Goal: Task Accomplishment & Management: Use online tool/utility

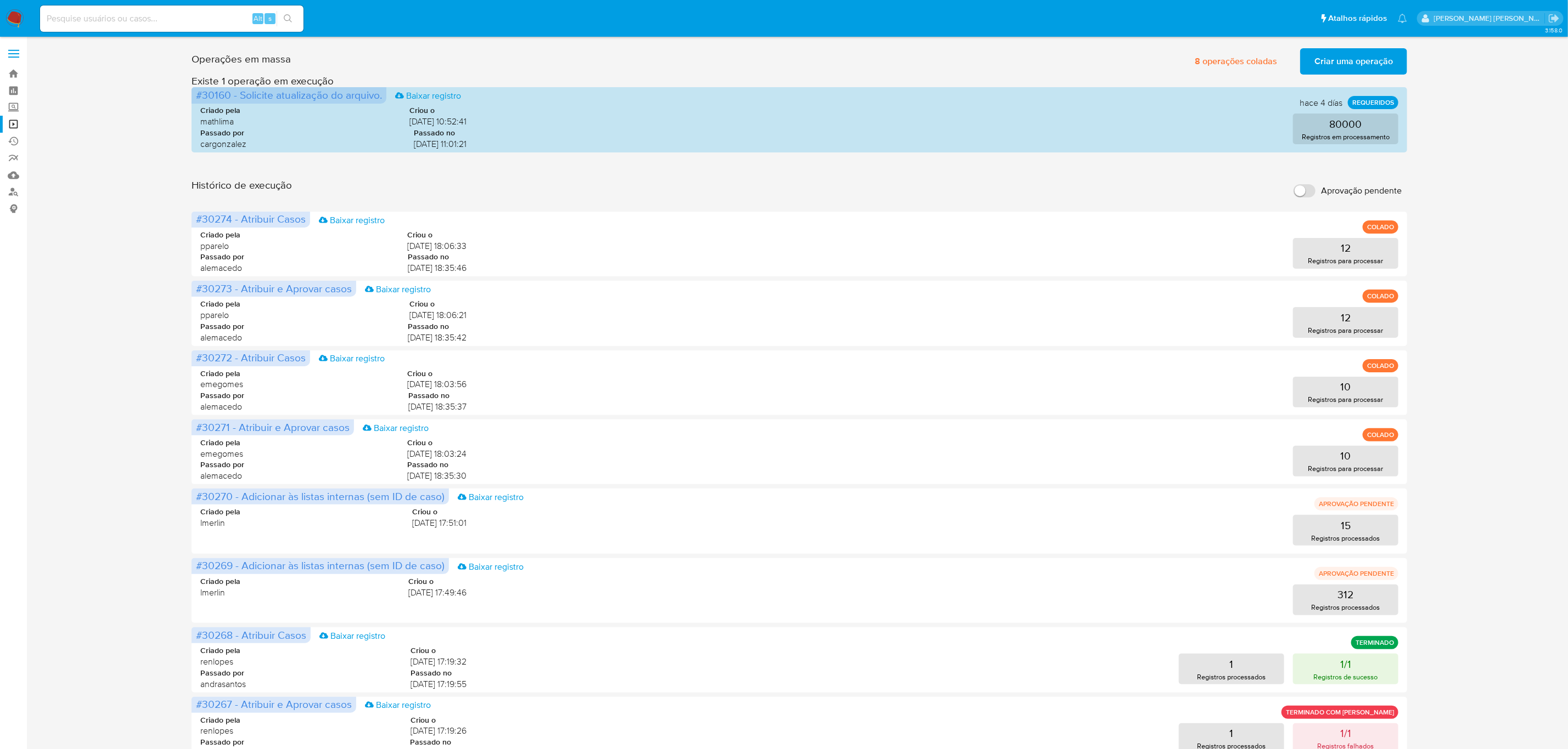
click at [19, 52] on label at bounding box center [14, 54] width 27 height 23
click at [0, 0] on input "checkbox" at bounding box center [0, 0] width 0 height 0
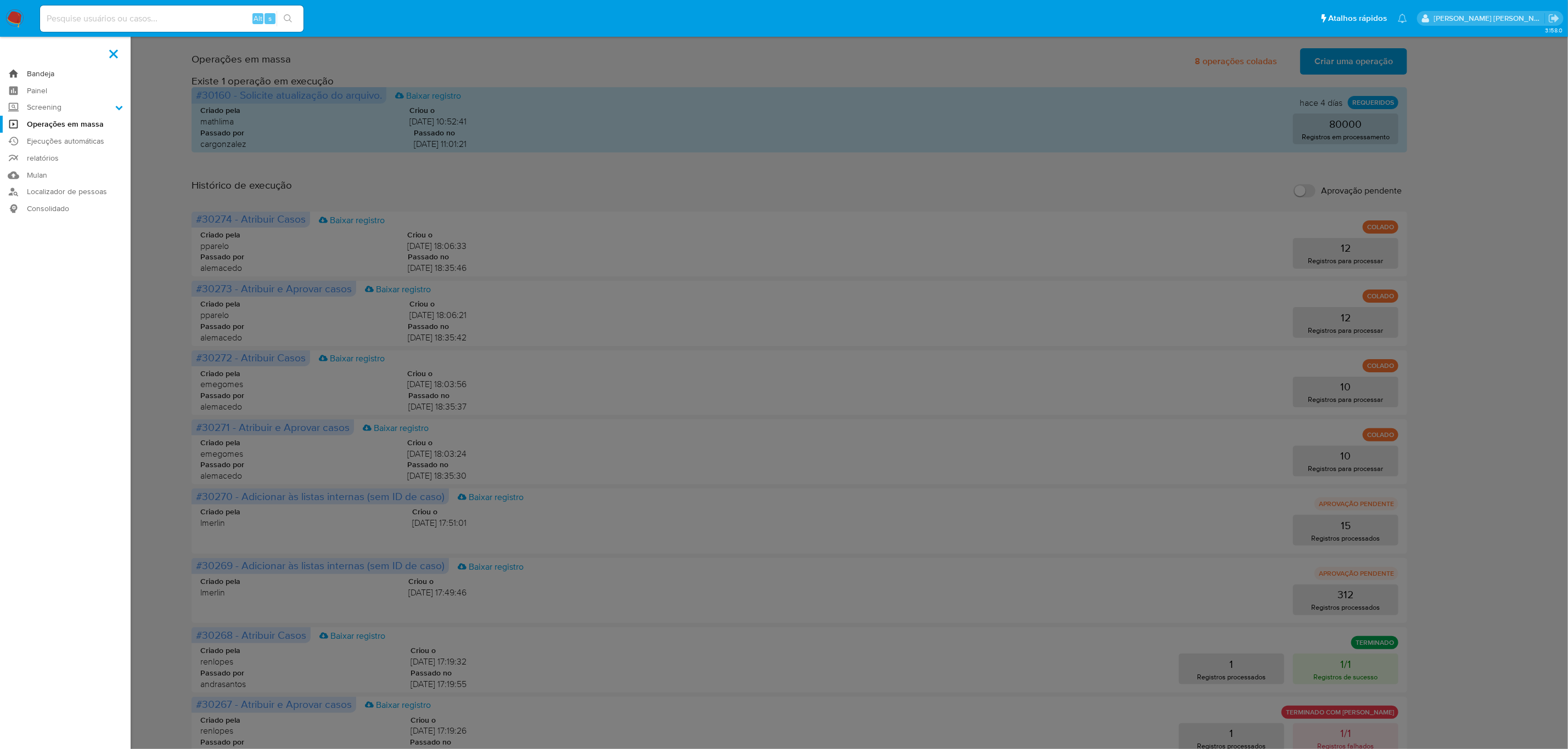
click at [51, 73] on link "Bandeja" at bounding box center [65, 74] width 131 height 17
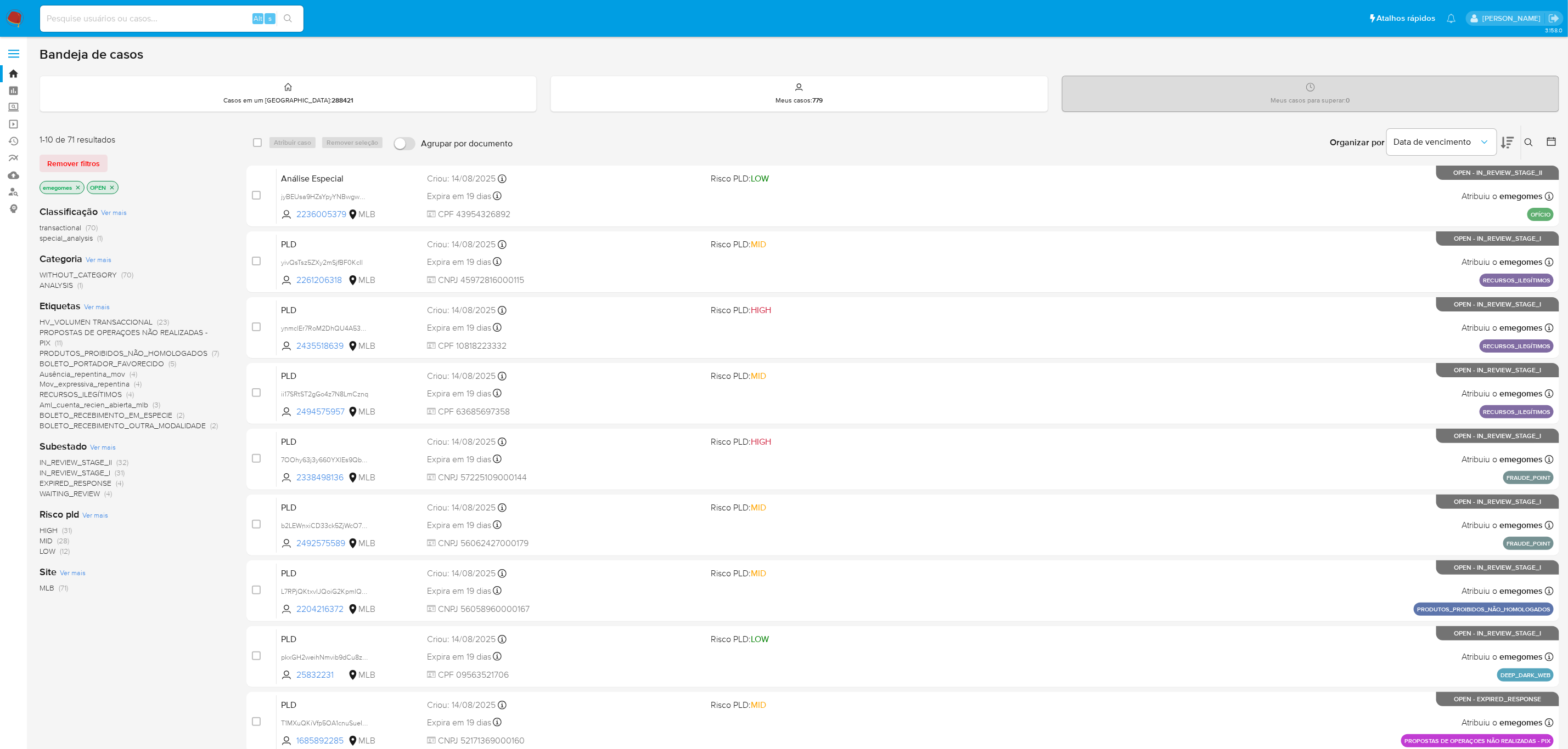
click at [1529, 144] on icon at bounding box center [1528, 142] width 8 height 8
click at [1437, 193] on div at bounding box center [1438, 184] width 186 height 27
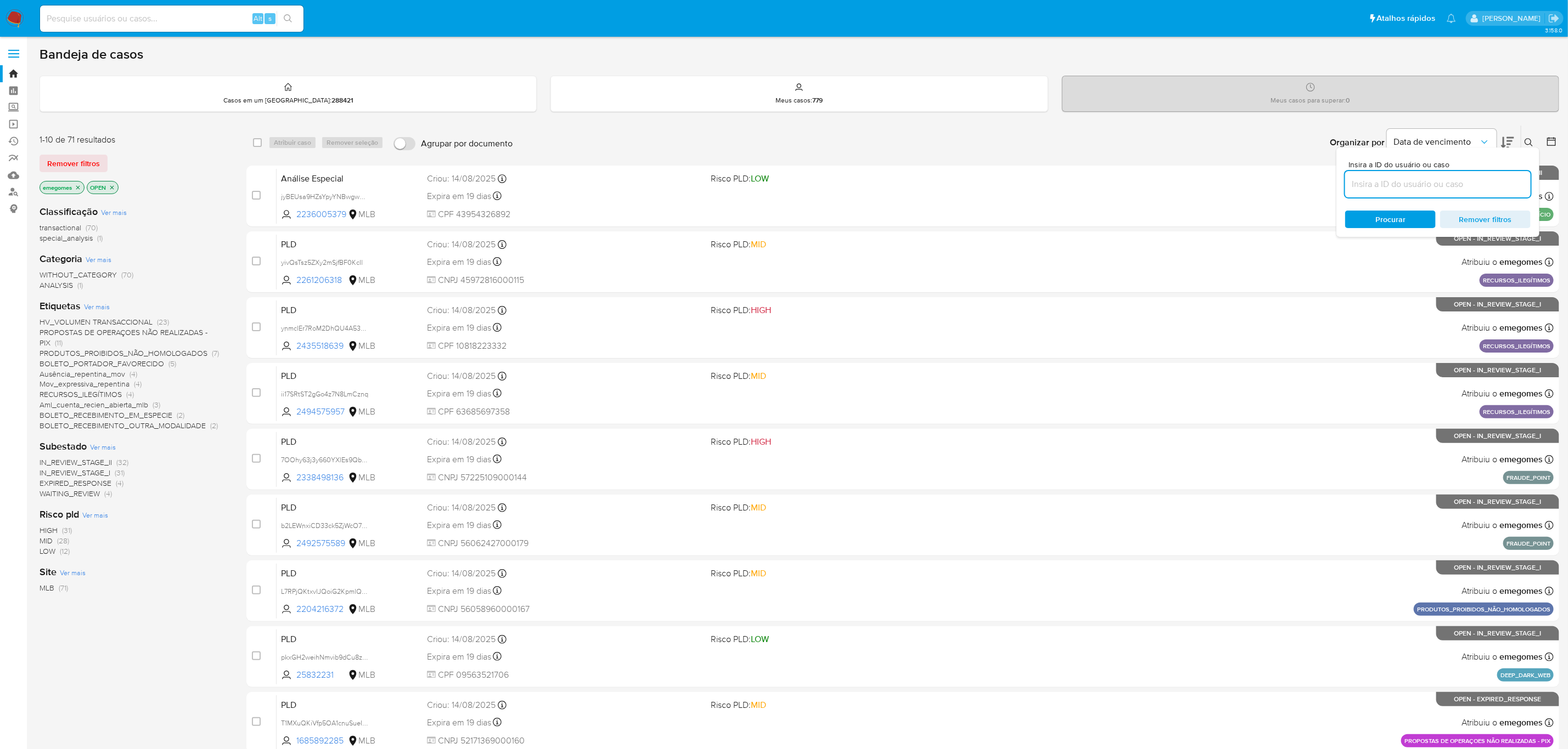
click at [1439, 186] on input at bounding box center [1438, 184] width 186 height 14
paste input "6eM67krGkaYEu0Bu6rjOdIpt"
type input "6eM67krGkaYEu0Bu6rjOdIpt"
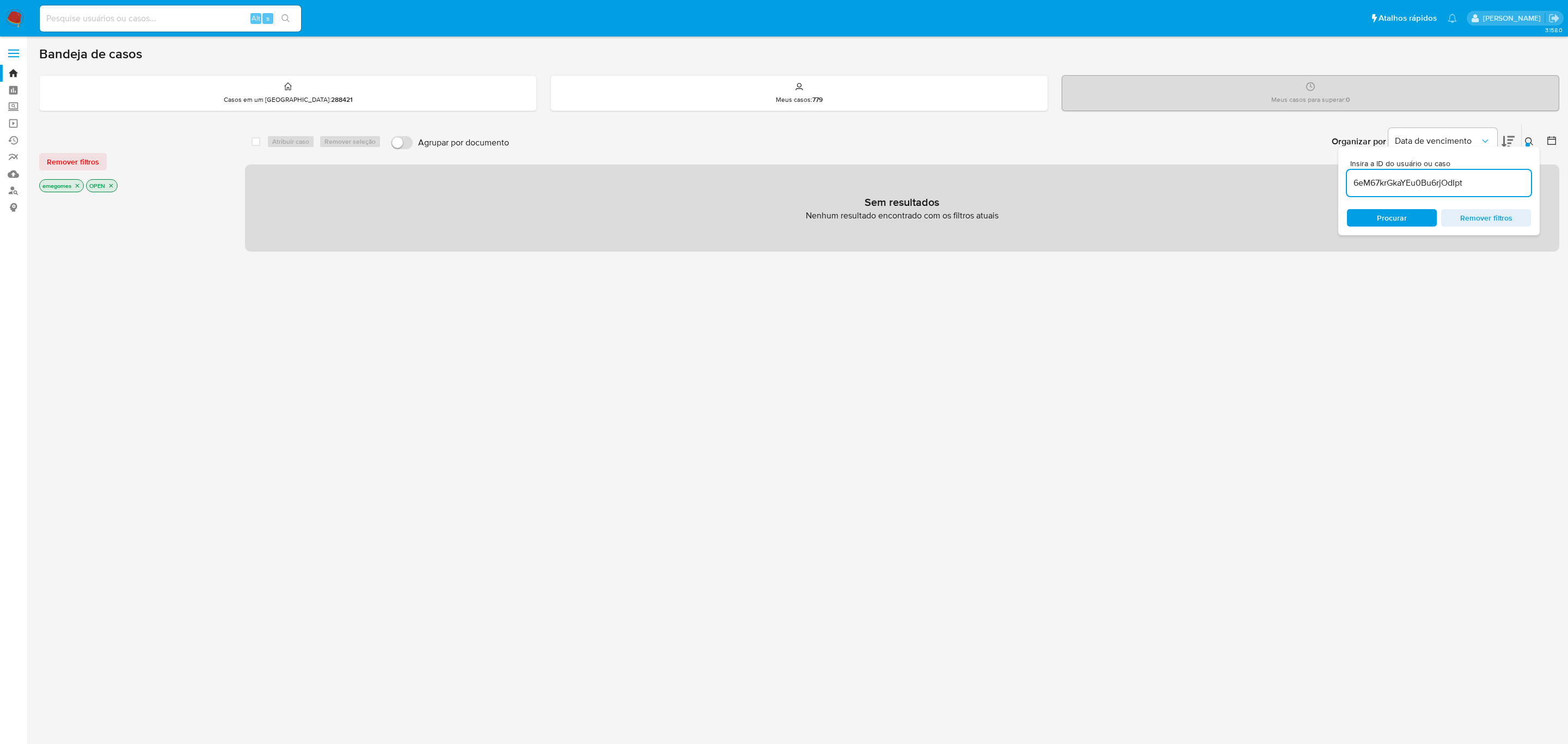
click at [79, 186] on icon "close-filter" at bounding box center [77, 186] width 6 height 6
click at [69, 184] on p "OPEN" at bounding box center [55, 186] width 31 height 12
click at [66, 184] on icon "close-filter" at bounding box center [64, 186] width 6 height 6
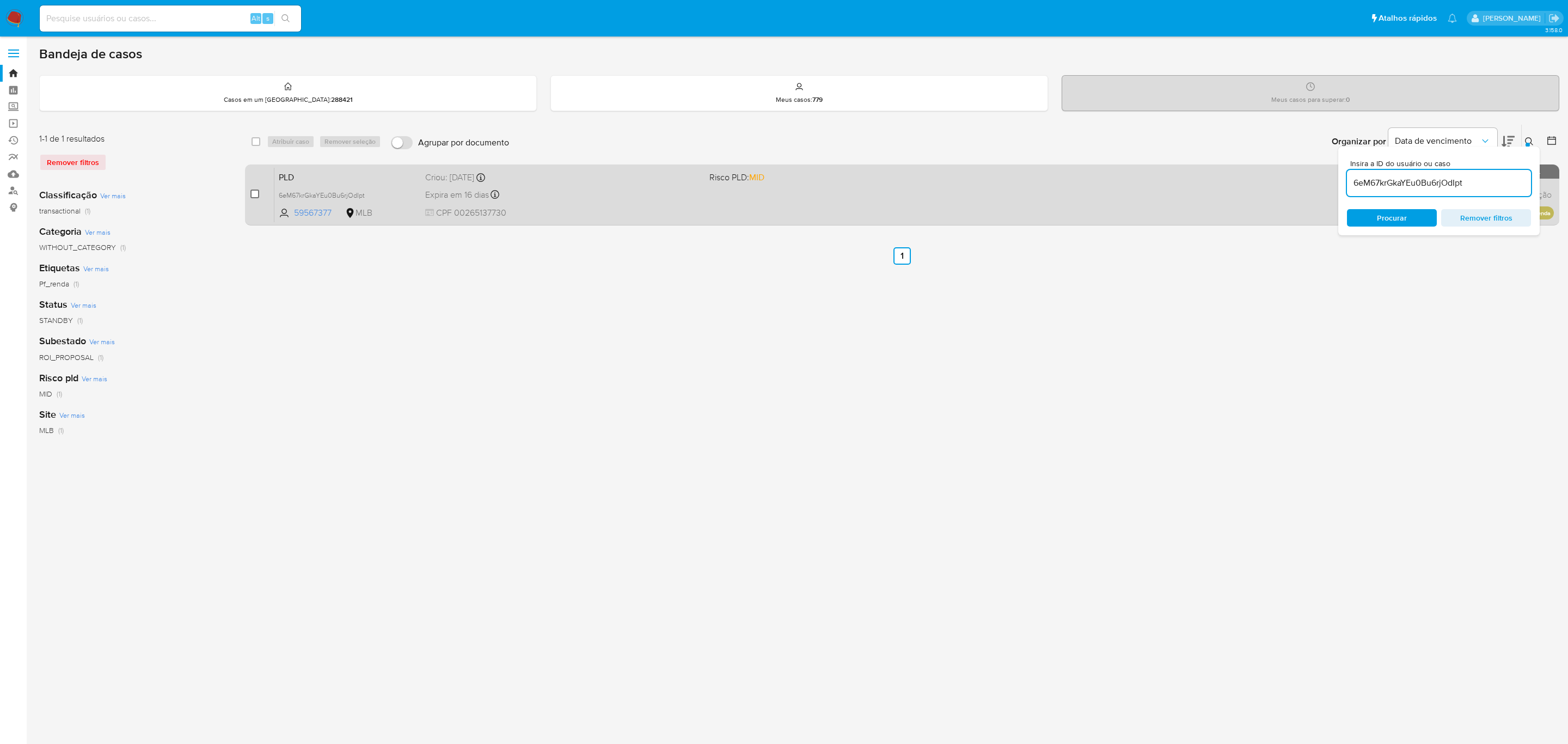
click at [256, 193] on input "checkbox" at bounding box center [255, 194] width 9 height 9
checkbox input "true"
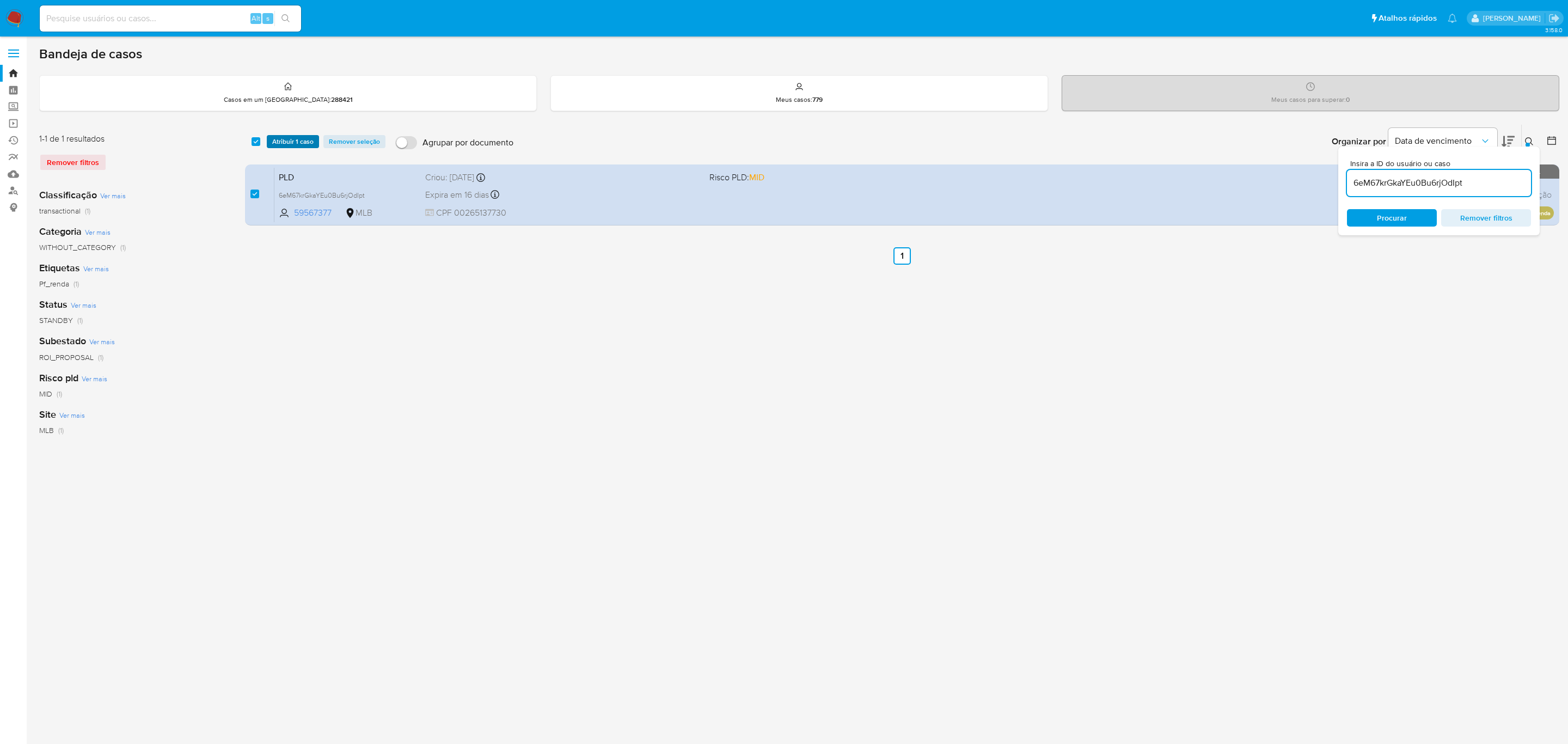
click at [294, 139] on span "Atribuir 1 caso" at bounding box center [293, 141] width 41 height 11
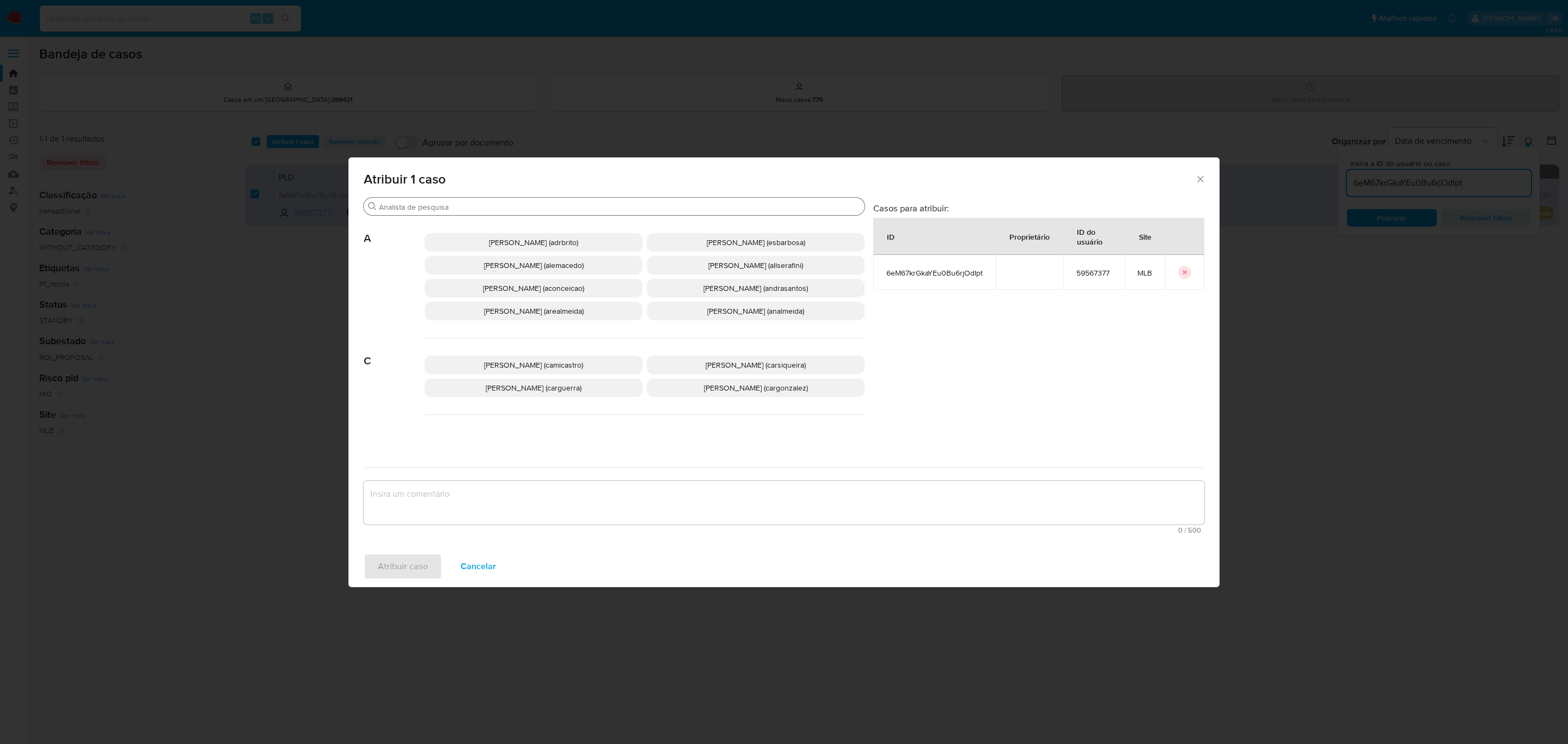
click at [435, 206] on input "Procurar" at bounding box center [619, 207] width 481 height 10
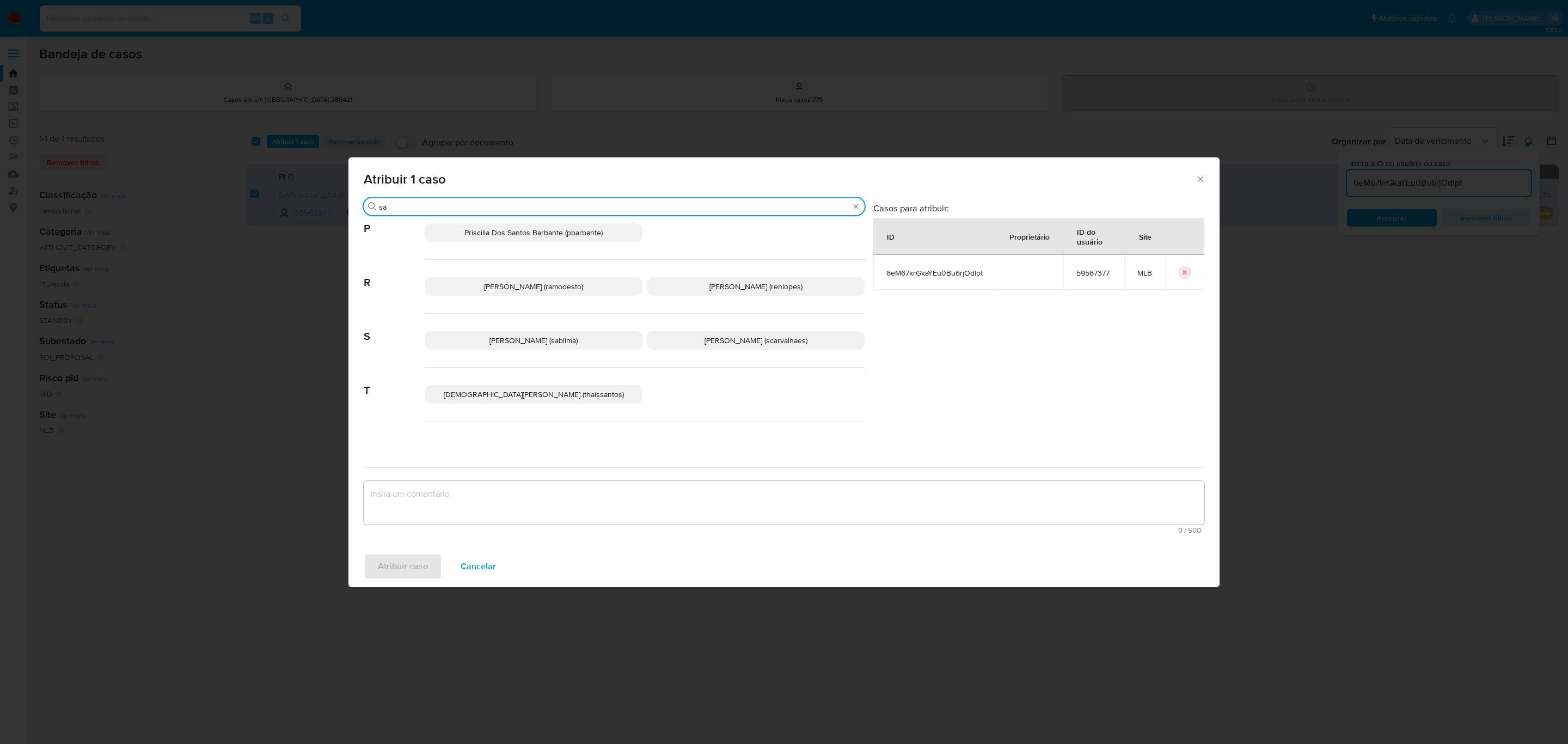
scroll to position [314, 0]
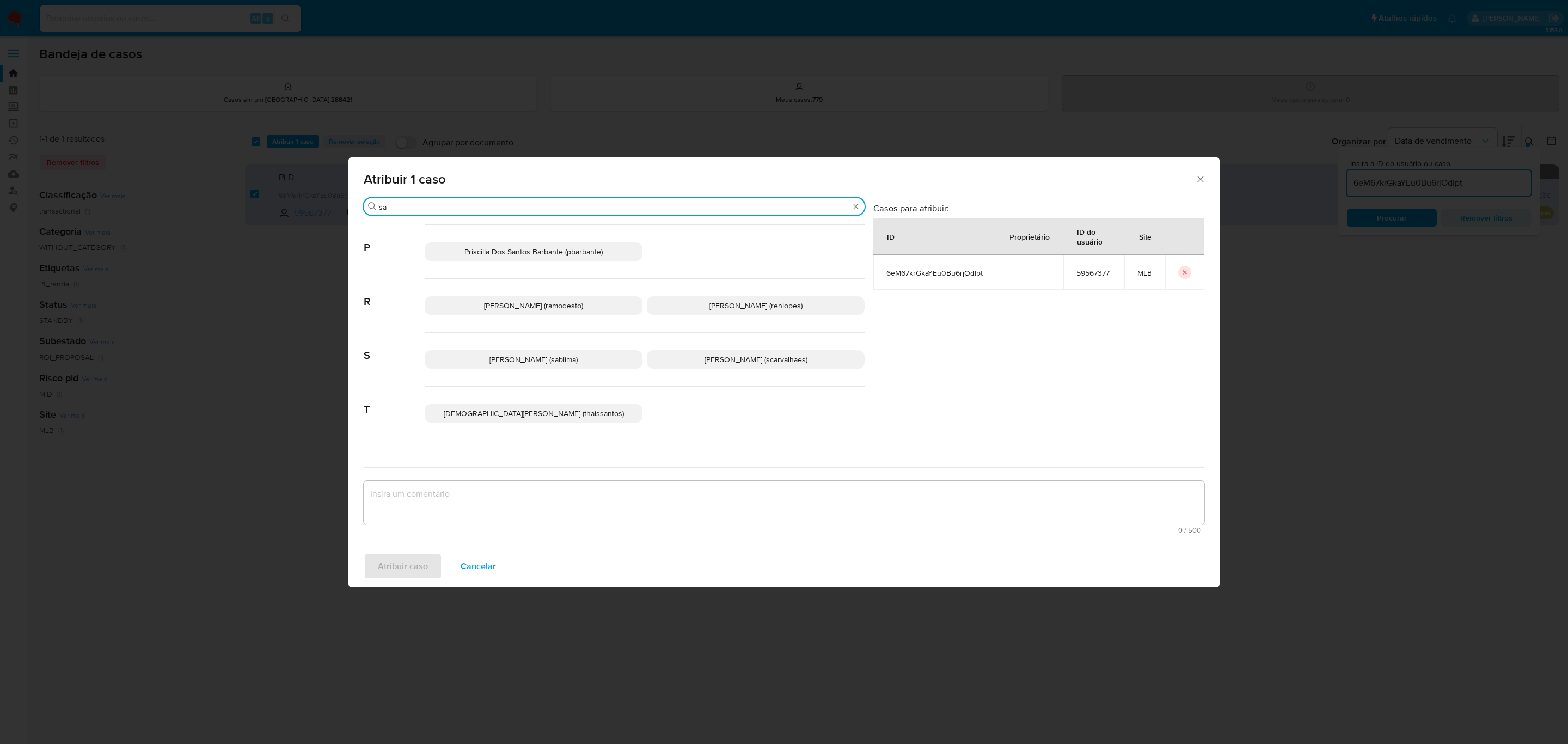
type input "sa"
click at [704, 365] on span "Sara Heide Carvalhaes Gomes Teixeira (scarvalhaes)" at bounding box center [756, 359] width 103 height 11
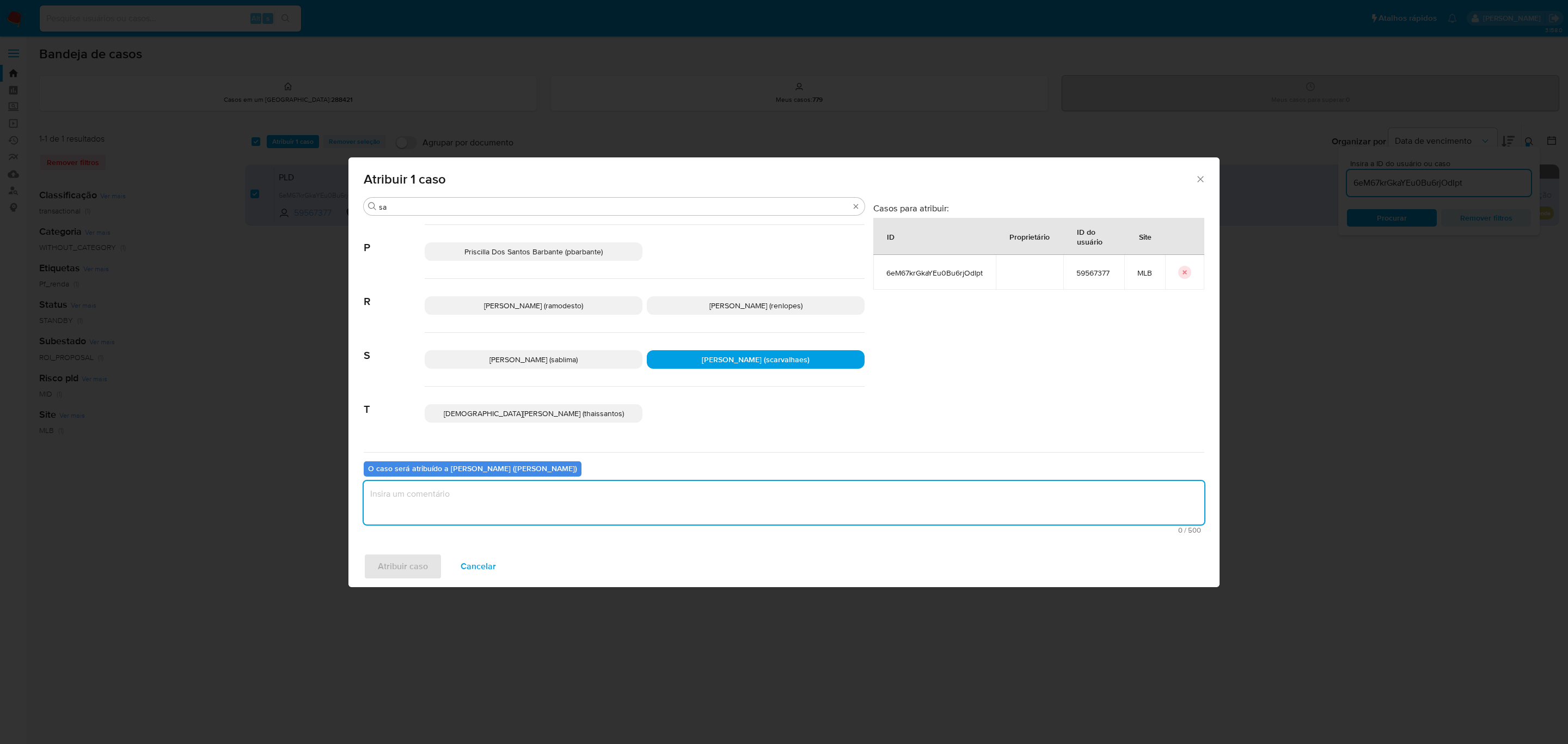
click at [533, 507] on textarea "assign-modal" at bounding box center [784, 503] width 841 height 44
type textarea "."
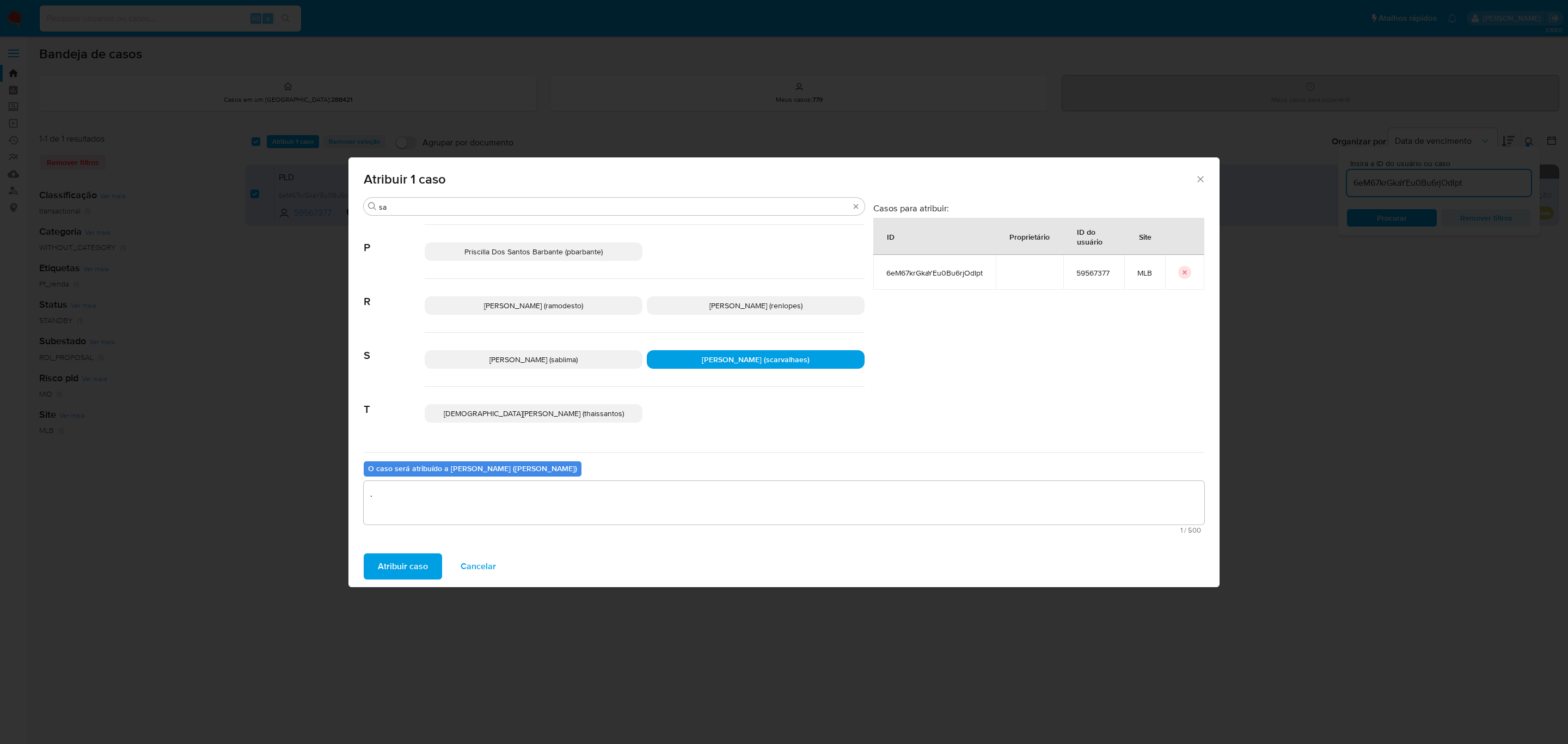
click at [401, 565] on span "Atribuir caso" at bounding box center [403, 567] width 50 height 24
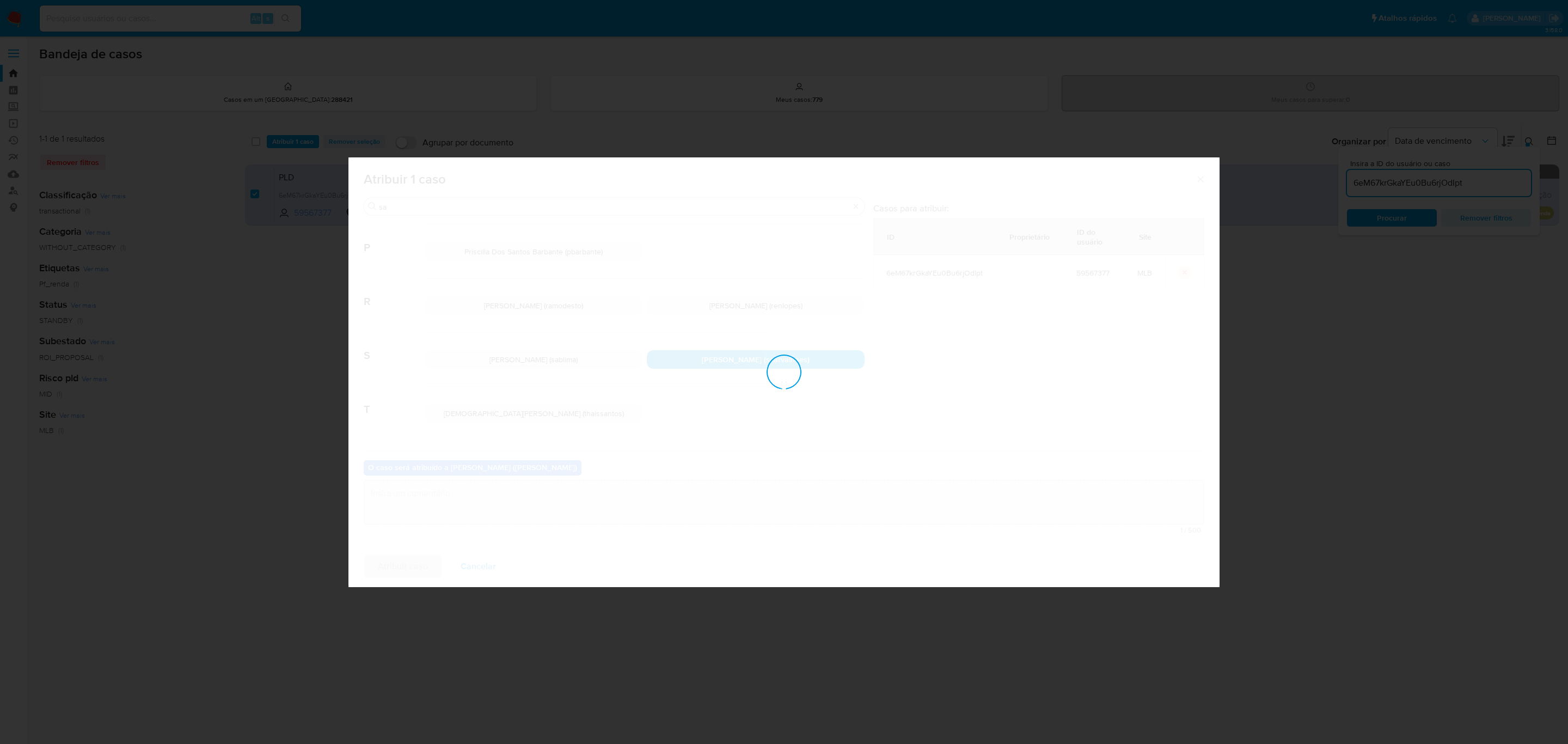
checkbox input "false"
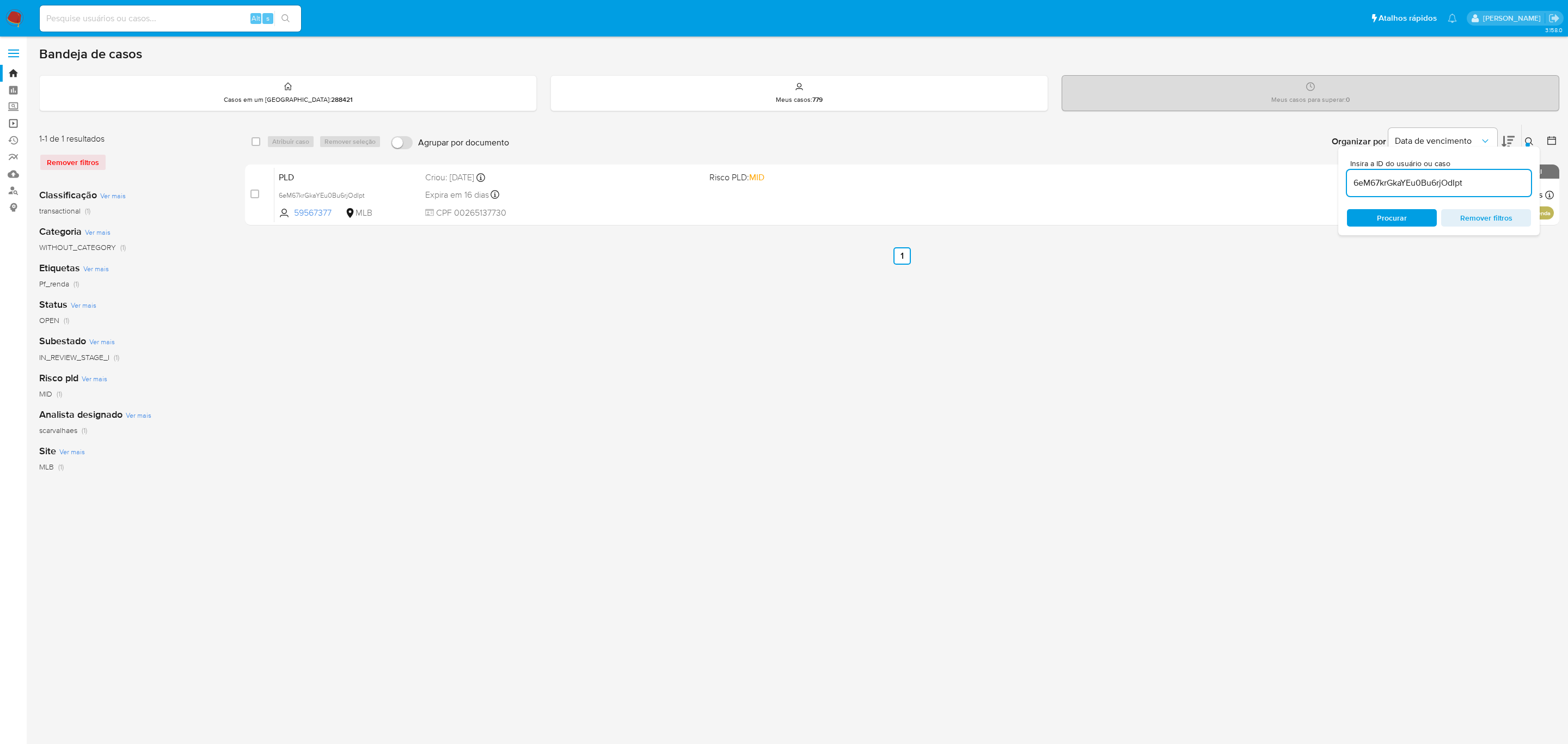
click at [15, 121] on link "Operações em massa" at bounding box center [65, 124] width 130 height 17
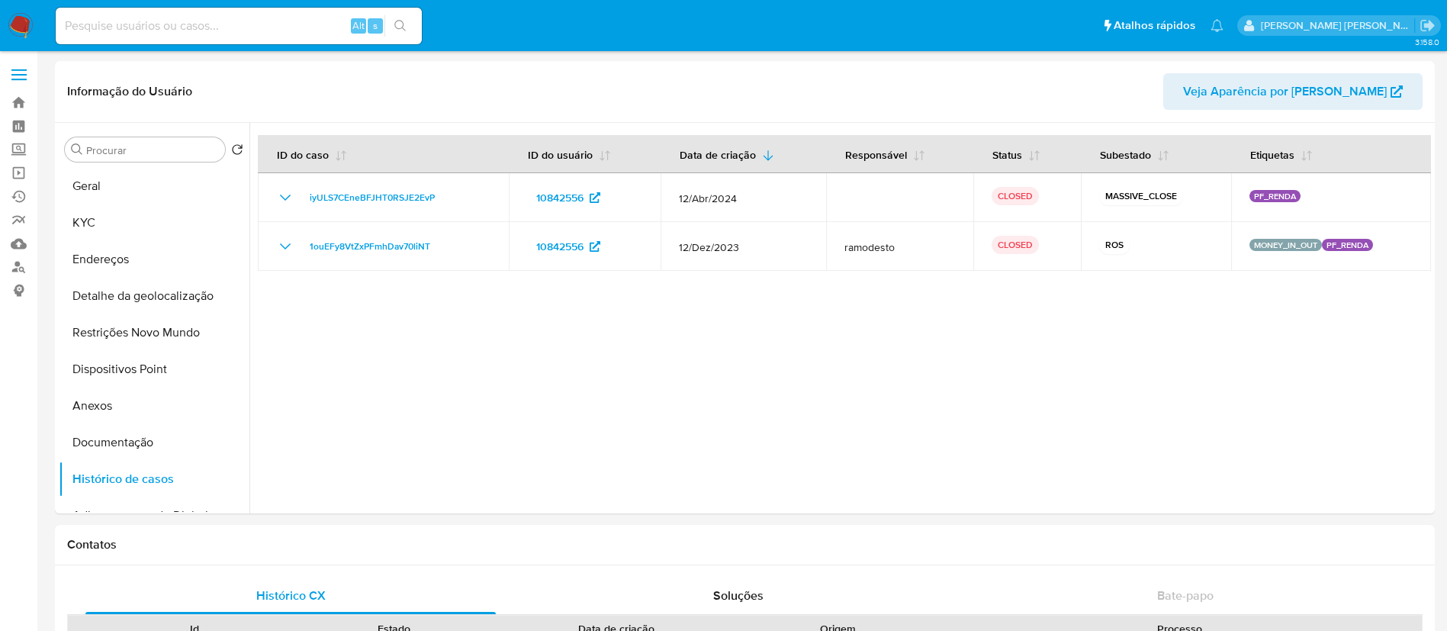
select select "10"
click at [516, 443] on div at bounding box center [840, 318] width 1182 height 391
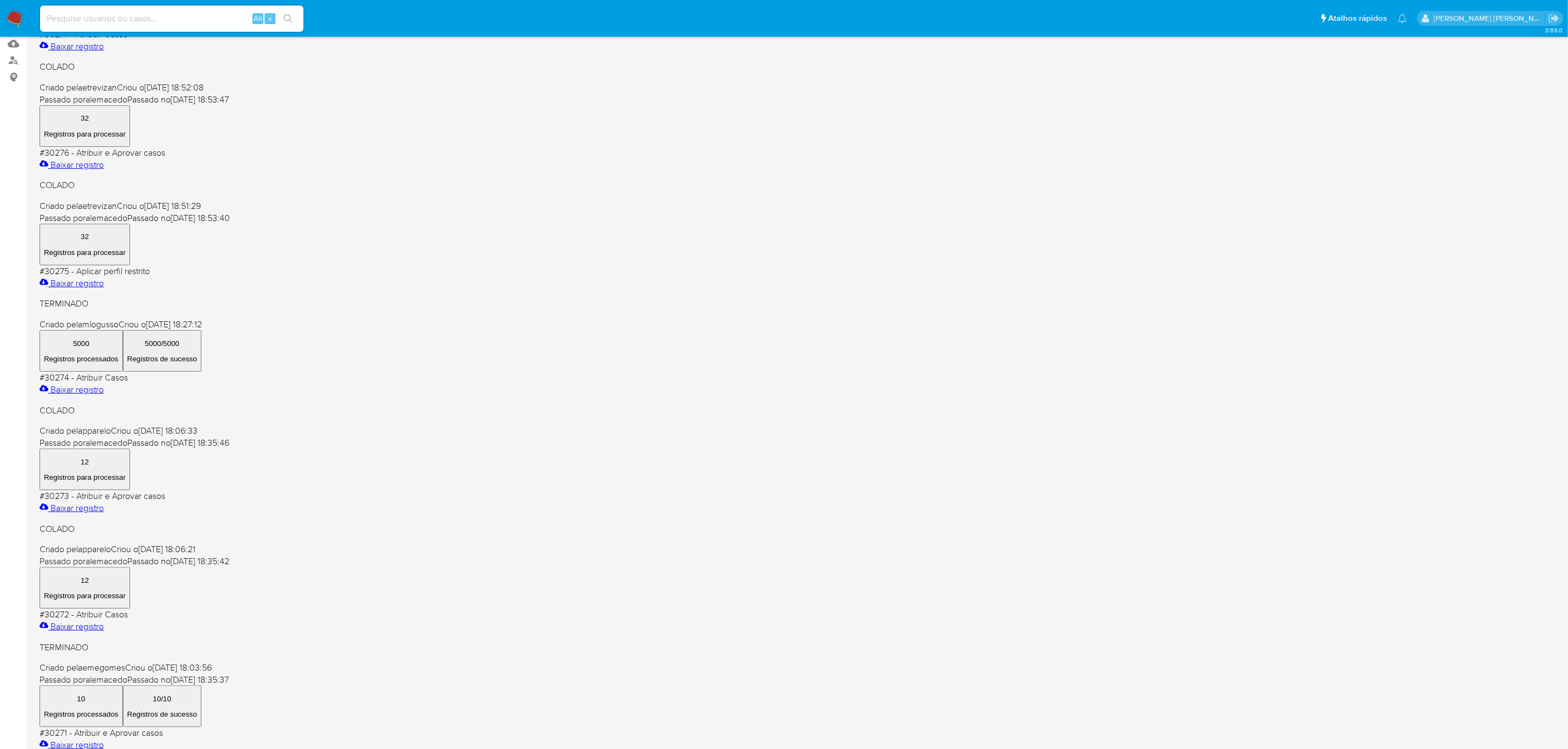
scroll to position [165, 0]
